Goal: Browse casually

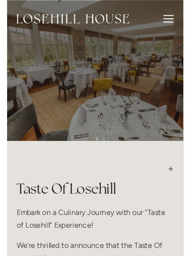
scroll to position [509, 0]
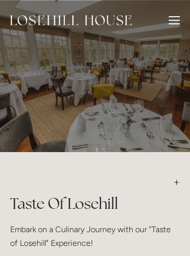
scroll to position [519, 0]
